Goal: Complete application form

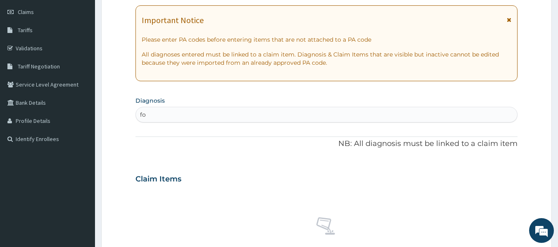
type input "f"
type input "follow up"
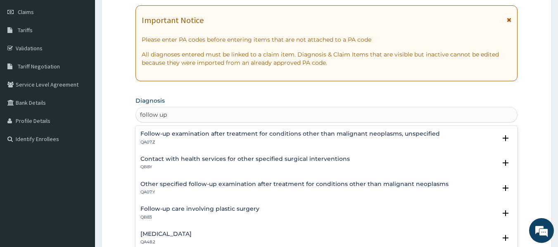
click at [218, 137] on h4 "Follow-up examination after treatment for conditions other than malignant neopl…" at bounding box center [289, 134] width 299 height 6
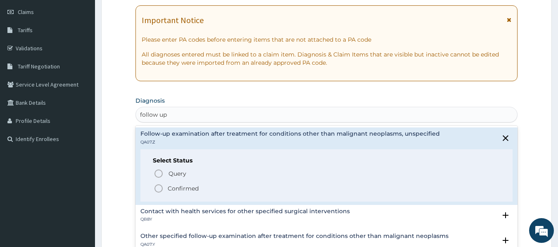
click at [191, 190] on p "Confirmed" at bounding box center [183, 189] width 31 height 8
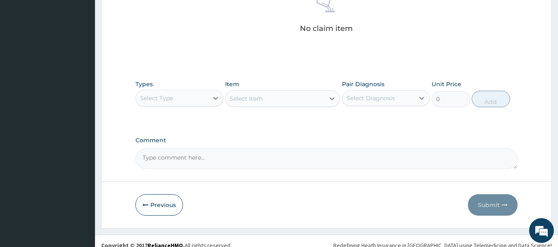
scroll to position [348, 0]
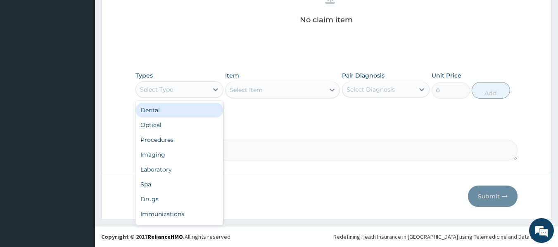
click at [179, 88] on div "Select Type" at bounding box center [172, 89] width 72 height 13
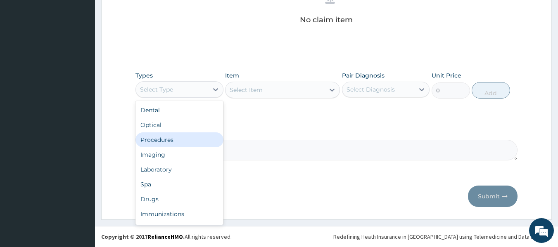
click at [173, 136] on div "Procedures" at bounding box center [179, 140] width 88 height 15
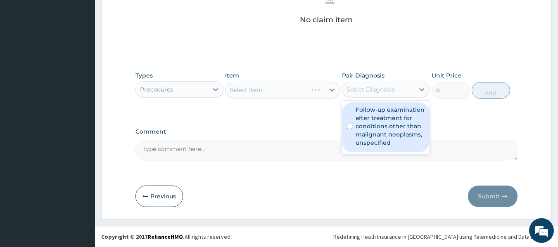
click at [372, 88] on div "Select Diagnosis" at bounding box center [370, 89] width 48 height 8
click at [374, 109] on label "Follow-up examination after treatment for conditions other than malignant neopl…" at bounding box center [390, 126] width 69 height 41
checkbox input "true"
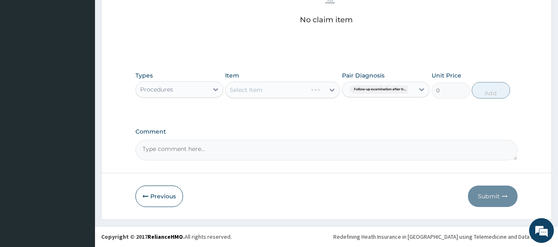
click at [290, 86] on div "Select Item" at bounding box center [282, 90] width 115 height 17
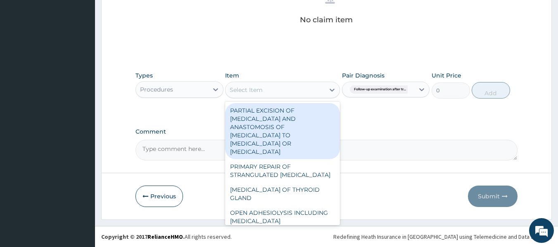
click at [290, 86] on div "Select Item" at bounding box center [274, 89] width 99 height 13
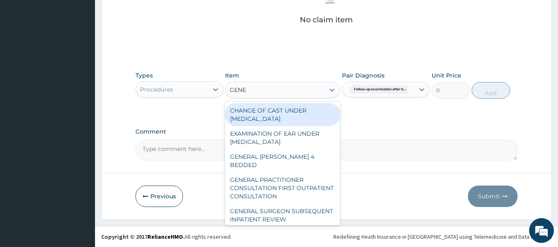
type input "GENER"
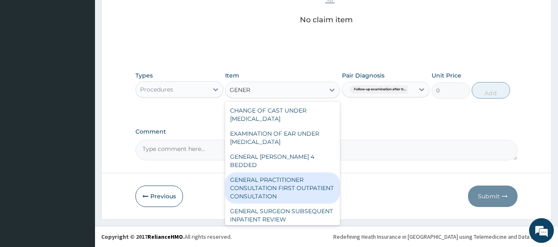
click at [302, 182] on div "GENERAL PRACTITIONER CONSULTATION FIRST OUTPATIENT CONSULTATION" at bounding box center [282, 188] width 115 height 31
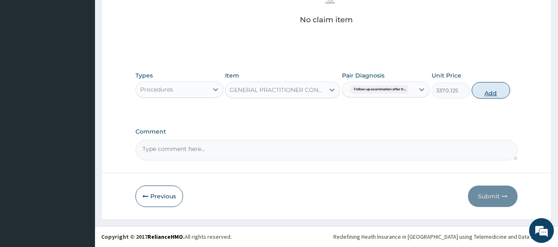
click at [489, 91] on button "Add" at bounding box center [491, 90] width 38 height 17
type input "0"
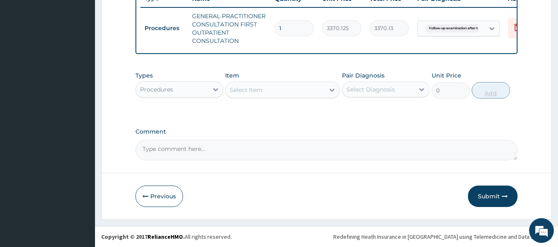
scroll to position [328, 0]
click at [185, 88] on div "Procedures" at bounding box center [172, 89] width 72 height 13
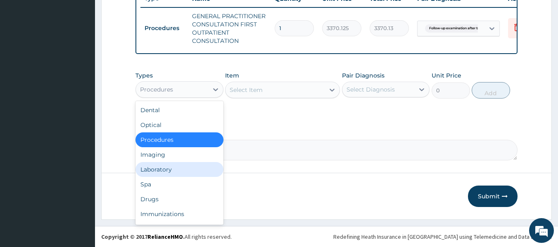
click at [160, 172] on div "Laboratory" at bounding box center [179, 169] width 88 height 15
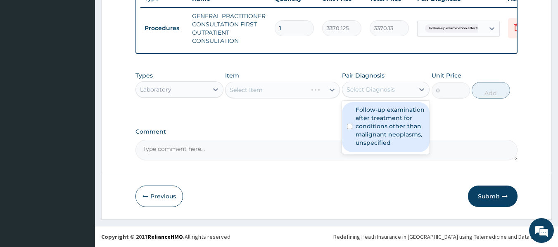
click at [358, 91] on div "Select Diagnosis" at bounding box center [370, 89] width 48 height 8
click at [362, 120] on label "Follow-up examination after treatment for conditions other than malignant neopl…" at bounding box center [390, 126] width 69 height 41
checkbox input "true"
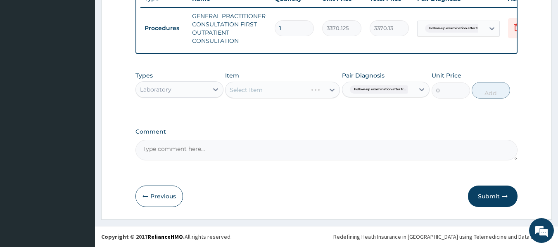
click at [312, 86] on div "Select Item" at bounding box center [282, 90] width 115 height 17
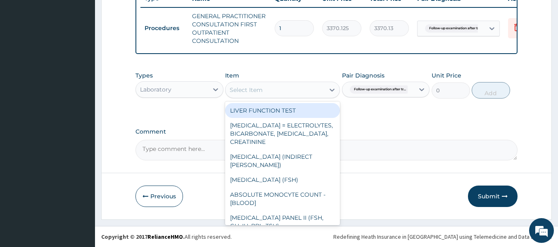
click at [299, 94] on div "Select Item" at bounding box center [274, 89] width 99 height 13
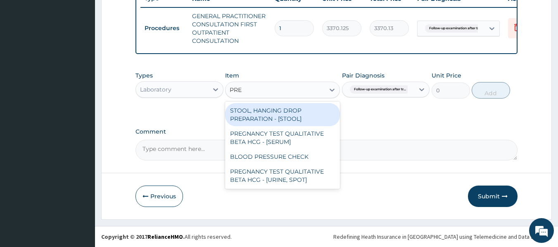
type input "PREG"
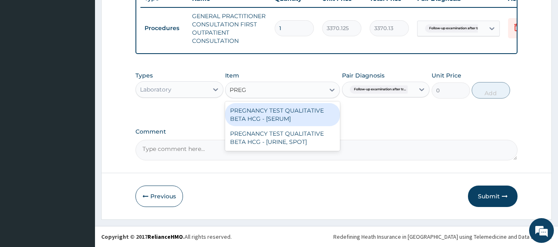
click at [291, 116] on div "PREGNANCY TEST QUALITATIVE BETA HCG - [SERUM]" at bounding box center [282, 114] width 115 height 23
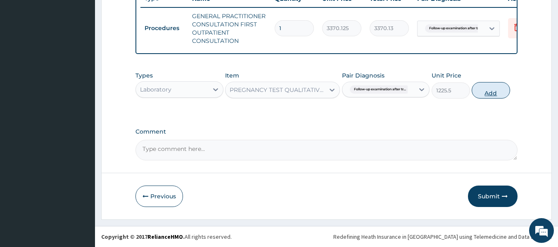
click at [486, 91] on button "Add" at bounding box center [491, 90] width 38 height 17
type input "0"
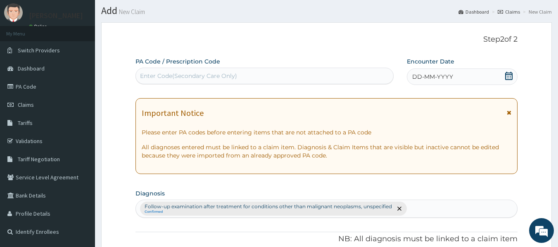
scroll to position [21, 0]
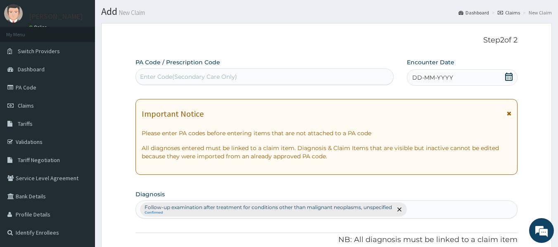
click at [417, 78] on span "DD-MM-YYYY" at bounding box center [432, 78] width 41 height 8
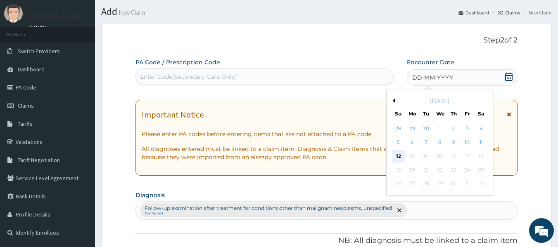
click at [399, 155] on div "12" at bounding box center [398, 156] width 12 height 12
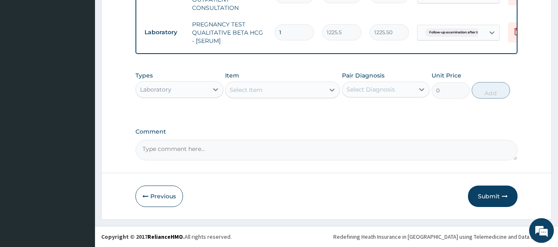
scroll to position [345, 0]
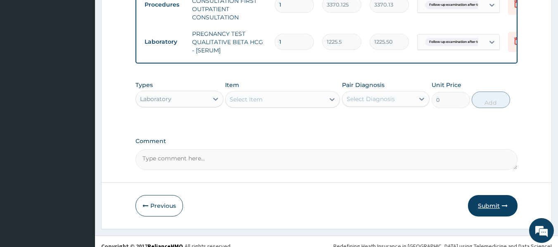
click at [491, 215] on button "Submit" at bounding box center [493, 205] width 50 height 21
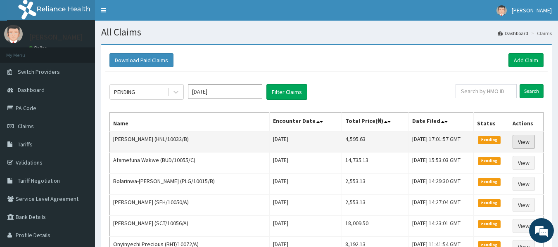
click at [524, 139] on link "View" at bounding box center [523, 142] width 22 height 14
